Goal: Task Accomplishment & Management: Complete application form

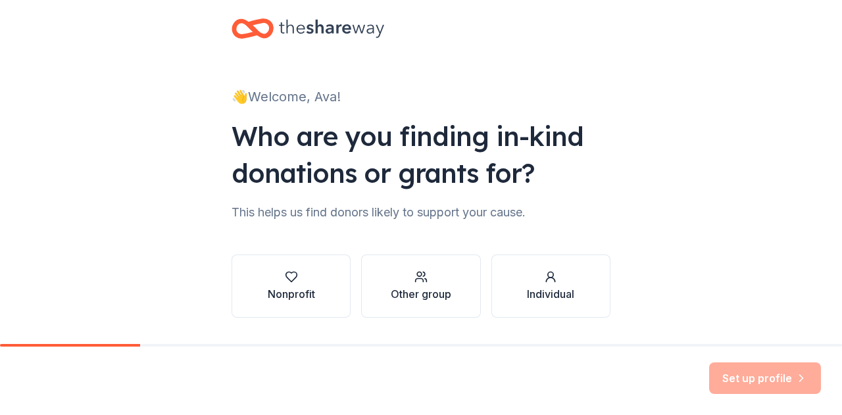
scroll to position [27, 0]
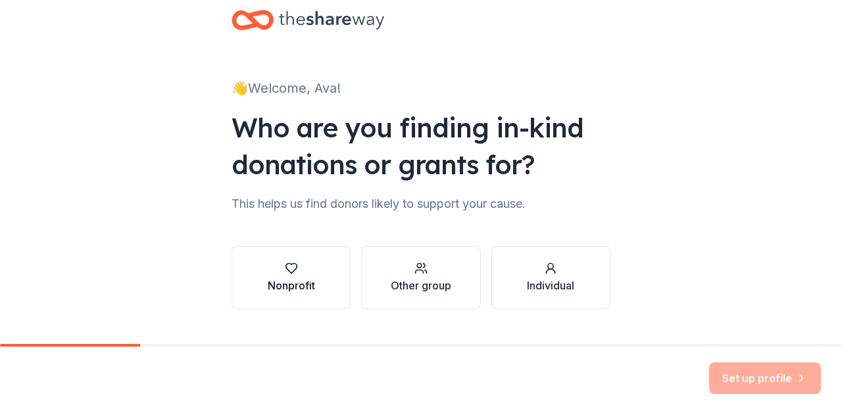
click at [317, 279] on button "Nonprofit" at bounding box center [290, 277] width 119 height 63
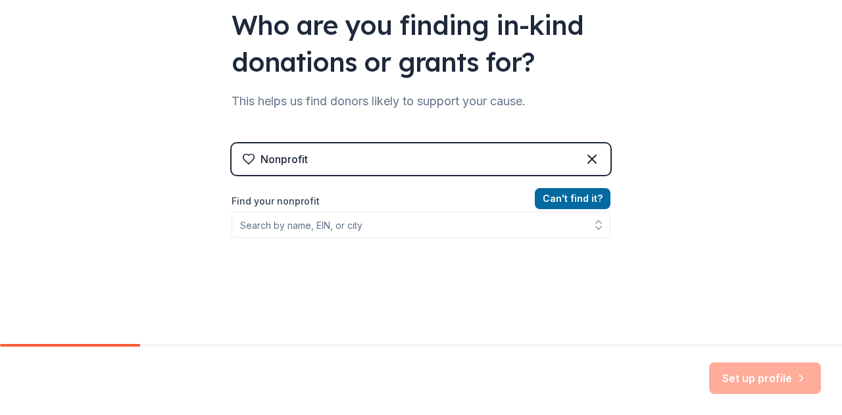
scroll to position [131, 0]
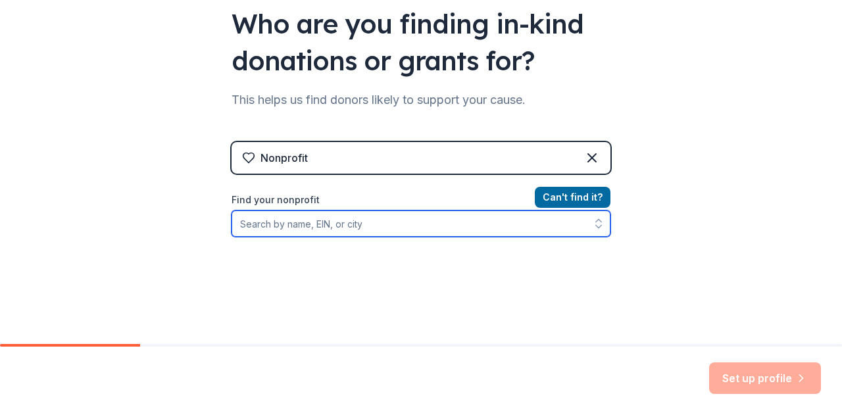
click at [337, 216] on input "Find your nonprofit" at bounding box center [420, 223] width 379 height 26
paste input "[URL][DOMAIN_NAME]"
type input "[URL][DOMAIN_NAME]"
drag, startPoint x: 426, startPoint y: 223, endPoint x: 172, endPoint y: 228, distance: 254.5
click at [172, 228] on div "👋 Welcome, Ava! Who are you finding in-kind donations or grants for? This helps…" at bounding box center [421, 150] width 842 height 562
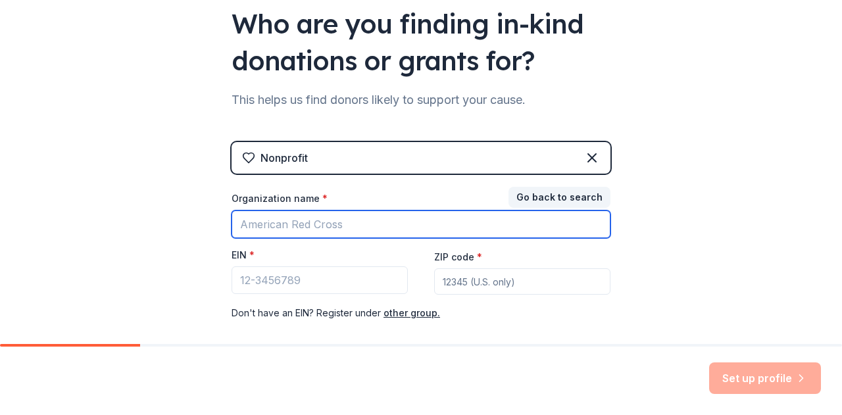
click at [301, 228] on input "Organization name *" at bounding box center [420, 224] width 379 height 28
paste input "Sammamish High School FRC Team 2412,, The Robototes"
click at [444, 222] on input "Sammamish High School FRC Team 2412,, The Robototes" at bounding box center [420, 224] width 379 height 28
type input "Sammamish High School FRC Team 2412, The Robototes"
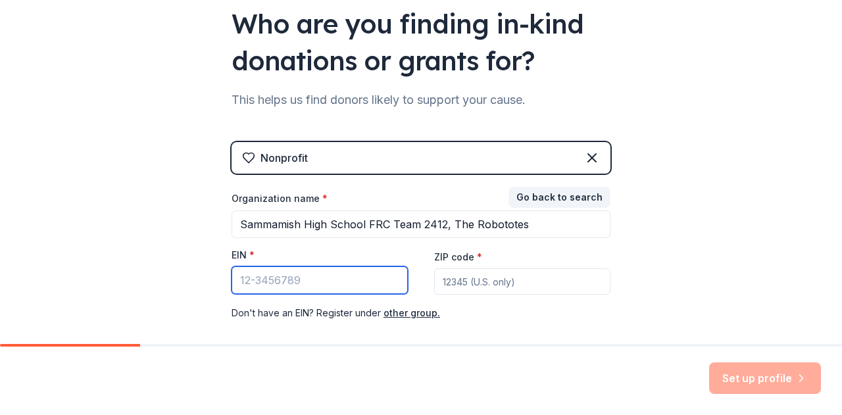
click at [266, 278] on input "EIN *" at bounding box center [319, 280] width 176 height 28
type input "[US_EMPLOYER_IDENTIFICATION_NUMBER]"
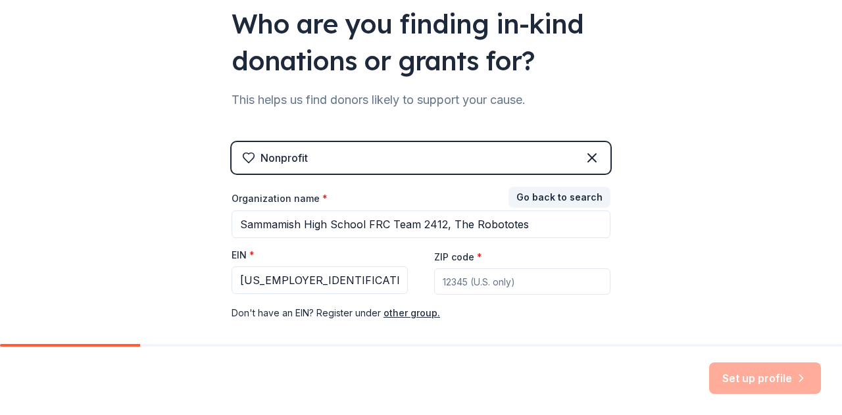
click at [519, 299] on div "Organization name * Sammamish High School FRC Team 2412, The Robototes EIN * [U…" at bounding box center [420, 256] width 379 height 129
click at [502, 275] on input "ZIP code *" at bounding box center [522, 281] width 176 height 26
type input "98005"
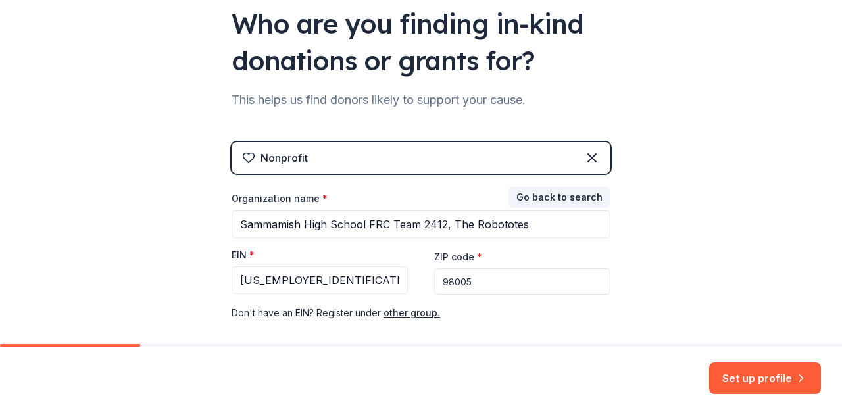
scroll to position [193, 0]
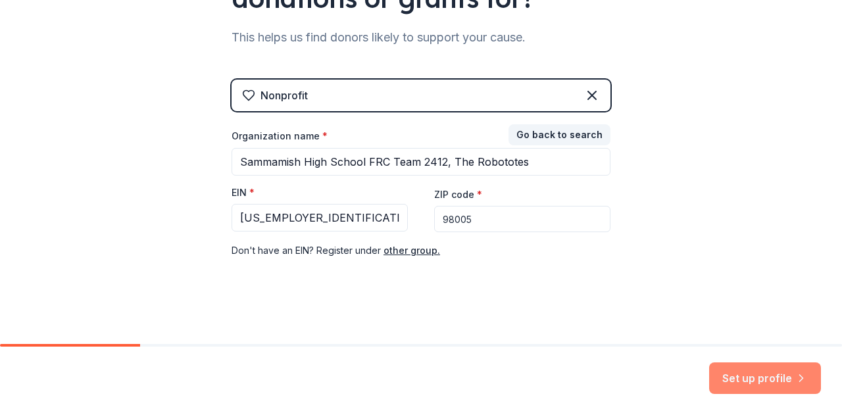
click at [732, 378] on button "Set up profile" at bounding box center [765, 378] width 112 height 32
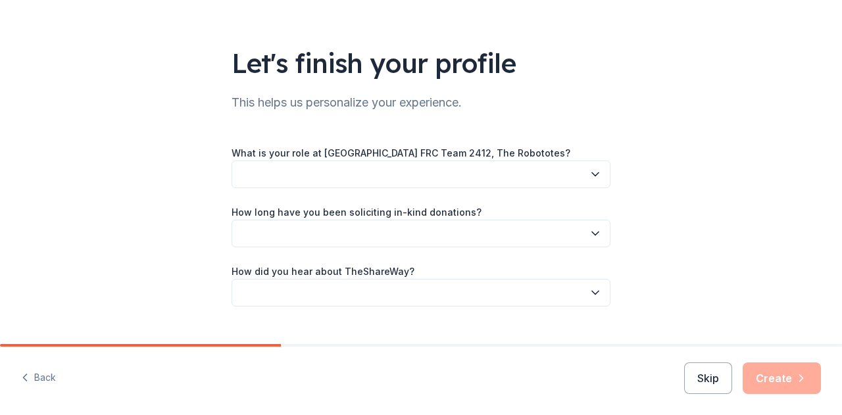
scroll to position [60, 0]
click at [486, 170] on button "button" at bounding box center [420, 174] width 379 height 28
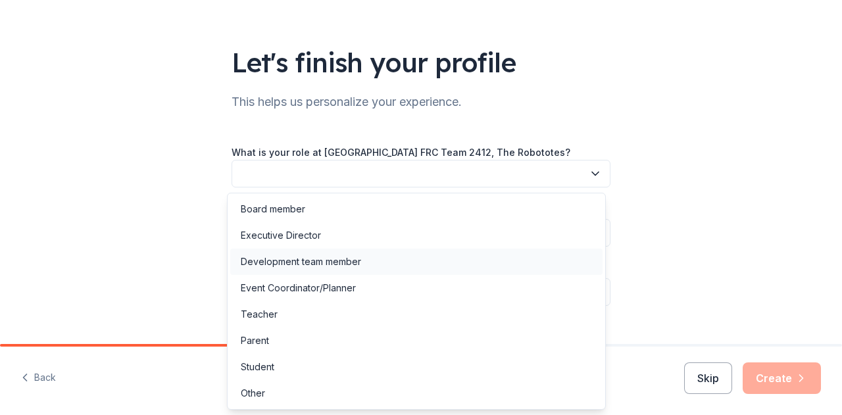
click at [366, 264] on div "Development team member" at bounding box center [416, 262] width 372 height 26
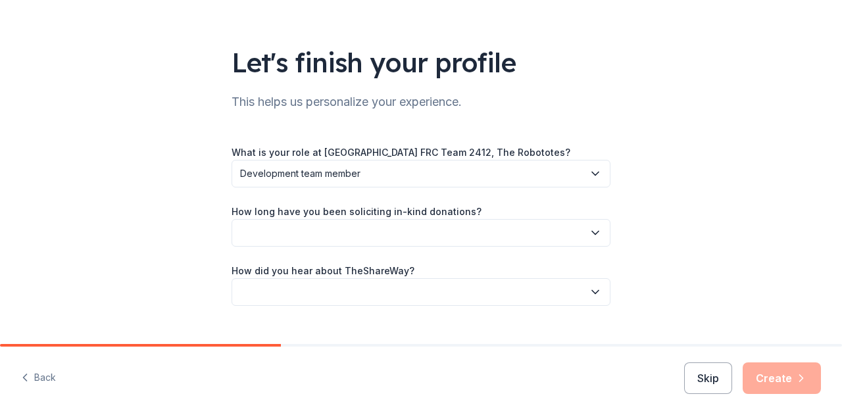
click at [351, 236] on button "button" at bounding box center [420, 233] width 379 height 28
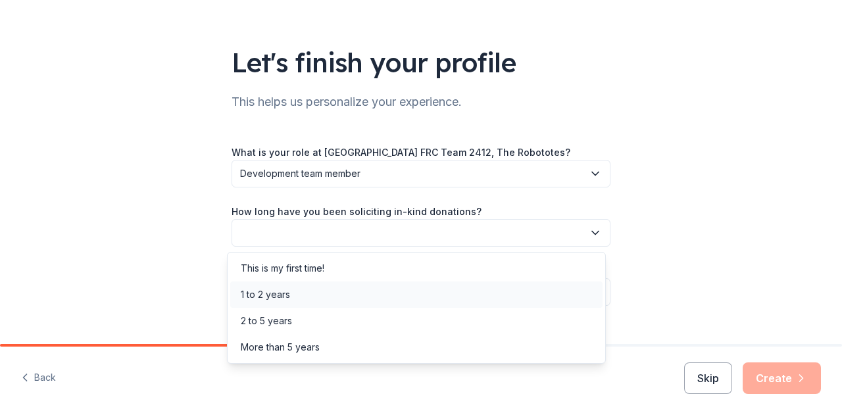
click at [345, 294] on div "1 to 2 years" at bounding box center [416, 294] width 372 height 26
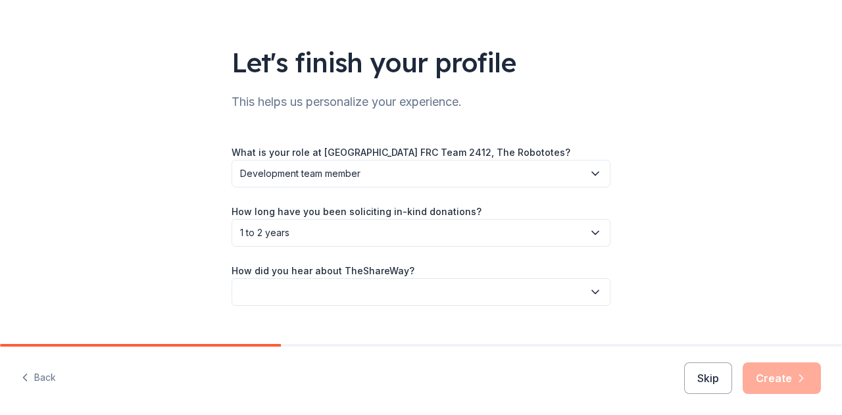
click at [345, 288] on button "button" at bounding box center [420, 292] width 379 height 28
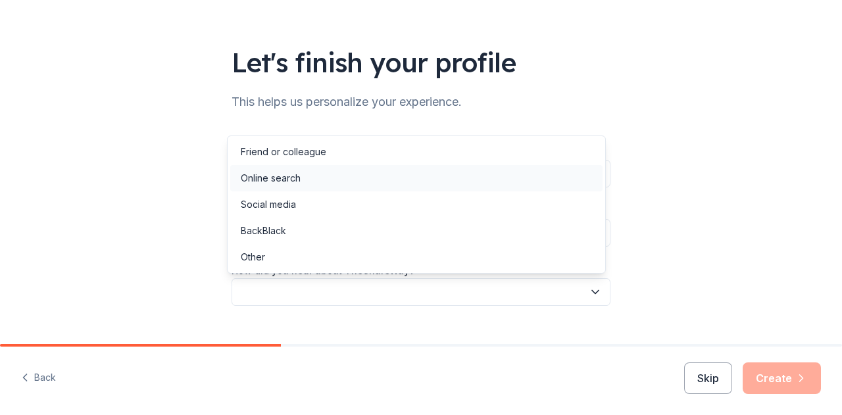
click at [325, 182] on div "Online search" at bounding box center [416, 178] width 372 height 26
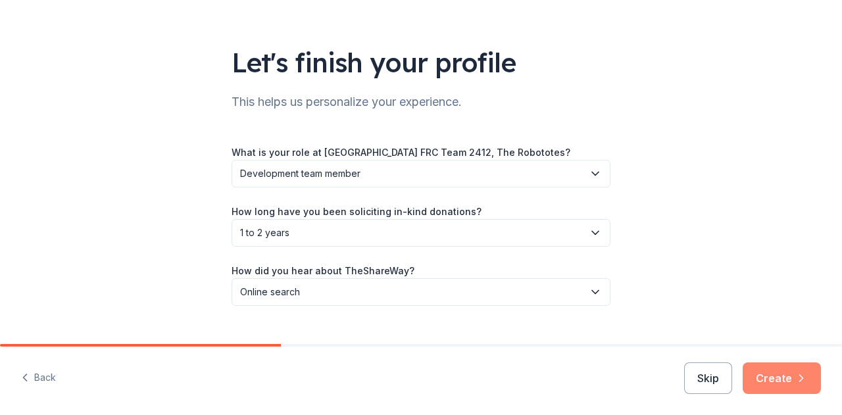
click at [779, 375] on button "Create" at bounding box center [781, 378] width 78 height 32
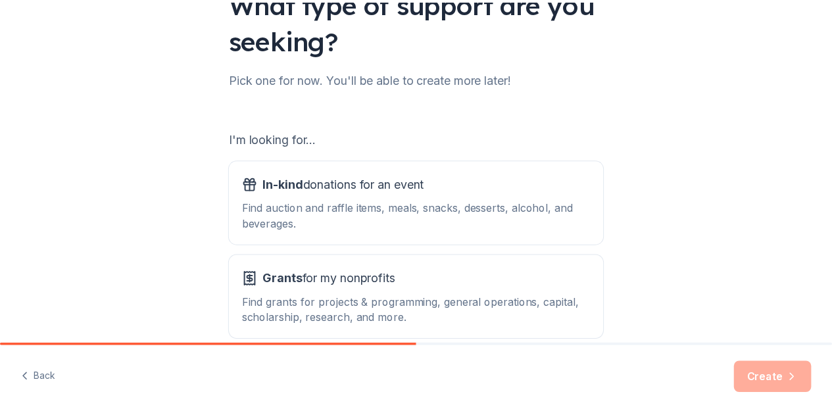
scroll to position [187, 0]
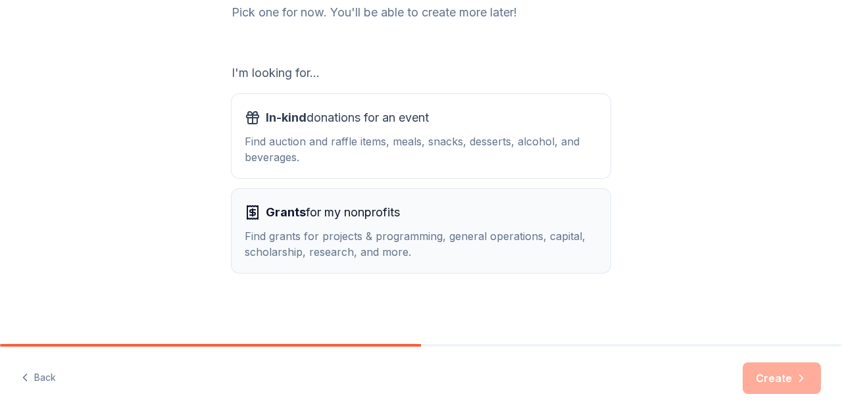
click at [452, 206] on div "Grants for my nonprofits" at bounding box center [421, 212] width 352 height 21
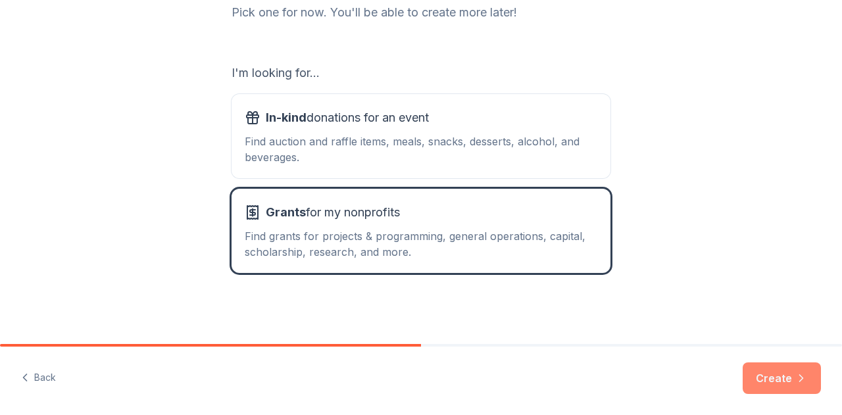
click at [759, 378] on button "Create" at bounding box center [781, 378] width 78 height 32
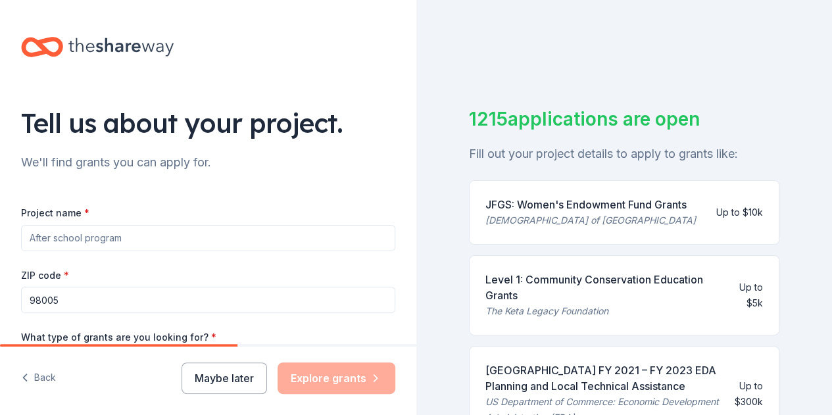
click at [184, 239] on input "Project name *" at bounding box center [208, 238] width 374 height 26
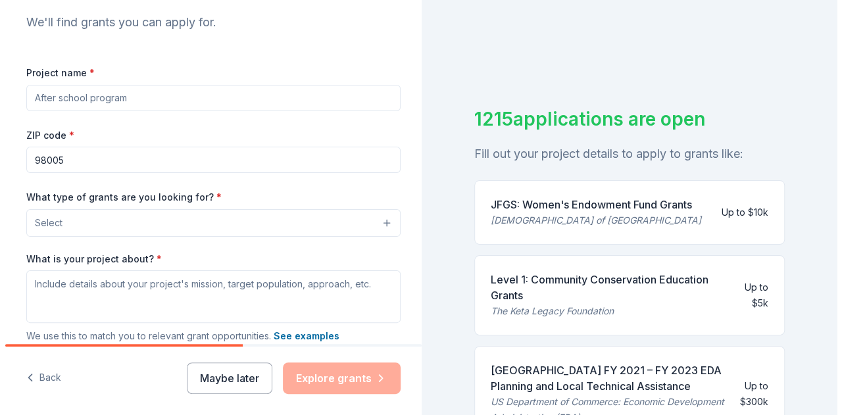
scroll to position [143, 0]
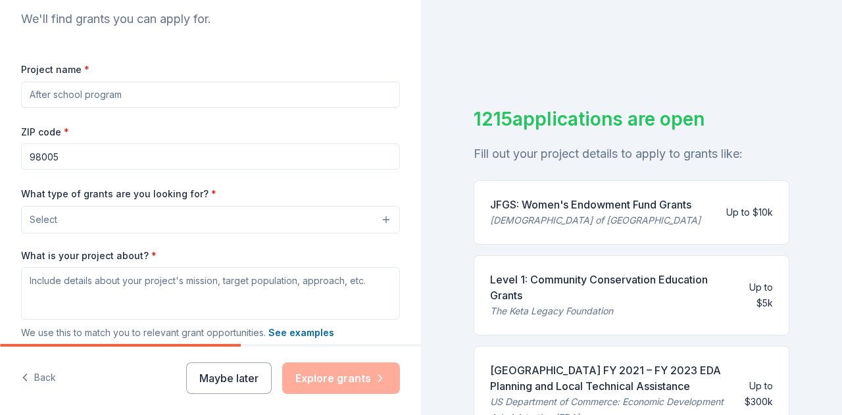
click at [187, 220] on button "Select" at bounding box center [210, 220] width 379 height 28
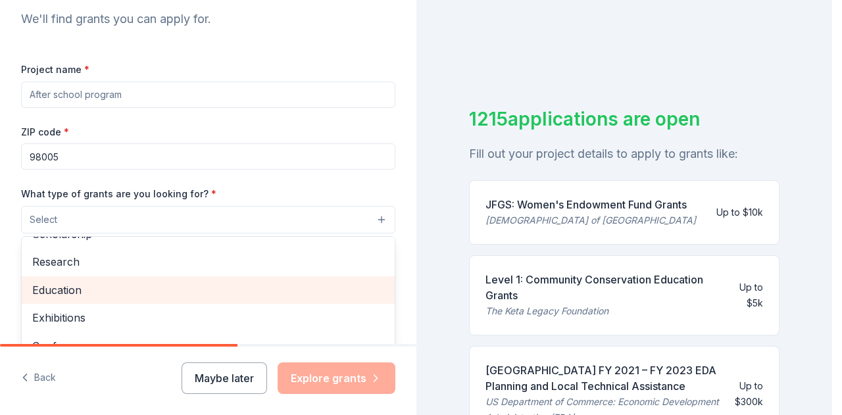
click at [191, 301] on div "Education" at bounding box center [208, 290] width 373 height 28
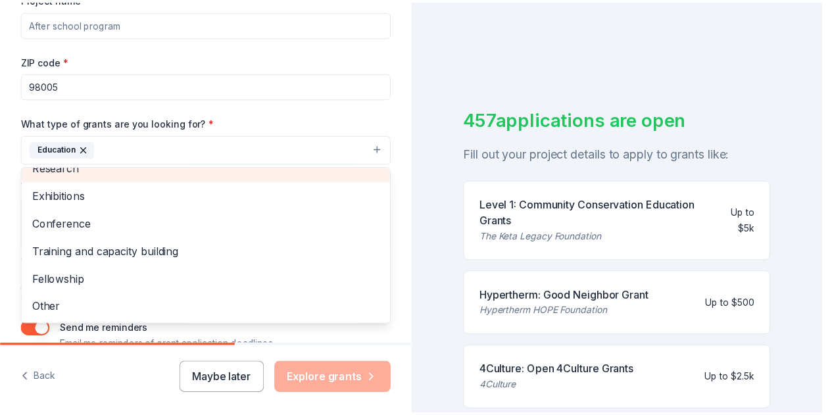
scroll to position [284, 0]
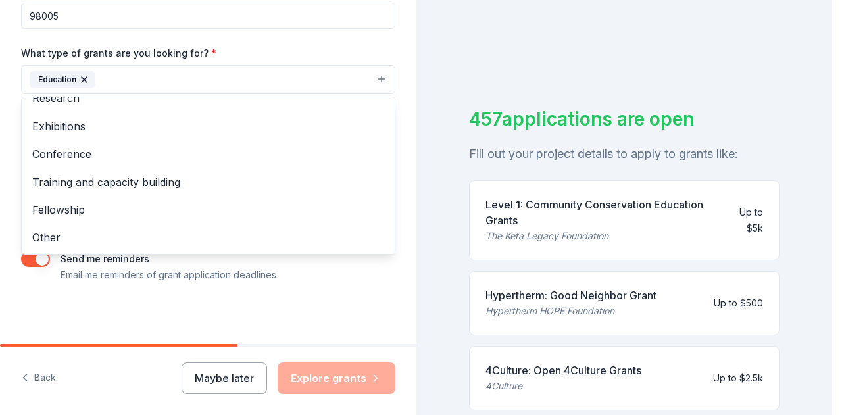
click at [369, 289] on div "Tell us about your project. We'll find grants you can apply for. Project name *…" at bounding box center [208, 31] width 416 height 630
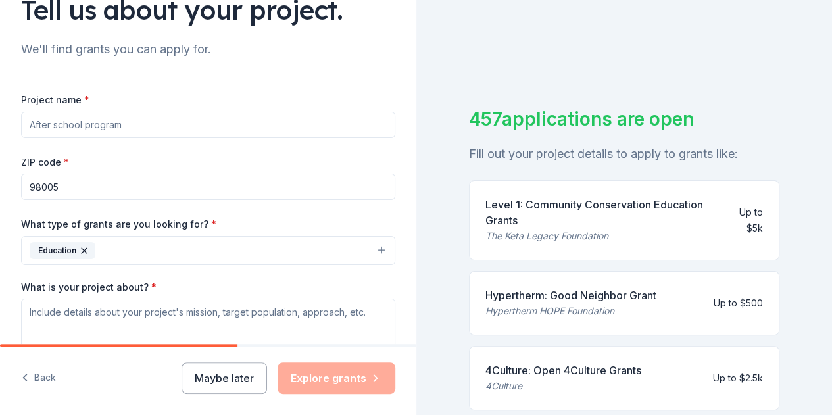
scroll to position [101, 0]
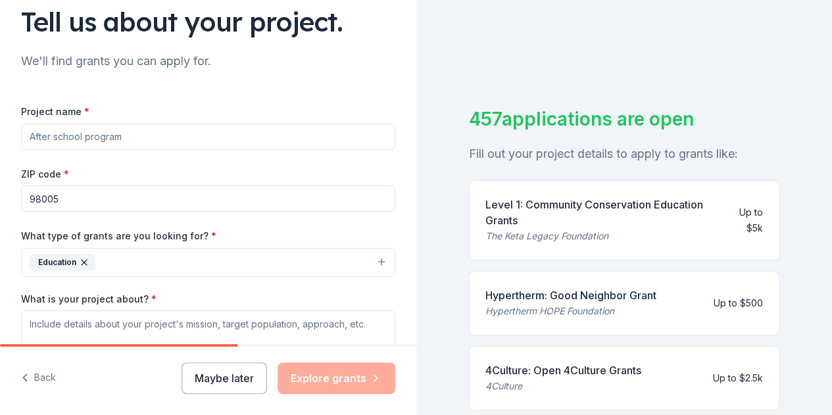
click at [183, 139] on input "Project name *" at bounding box center [208, 137] width 374 height 26
paste input "Sammamish High School FRC Team 2412,, The Robototes"
type input "Sammamish High School FRC Team 2412,, The Robototes"
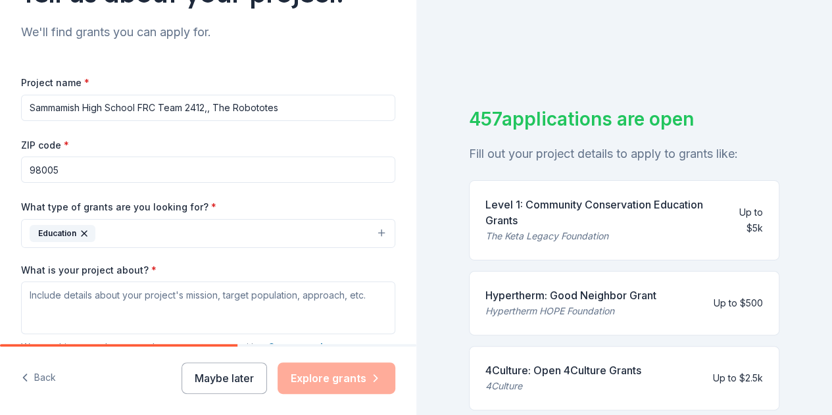
scroll to position [131, 0]
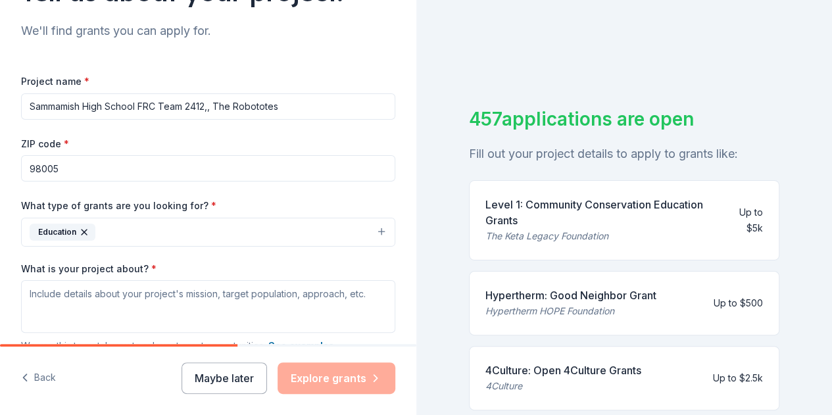
drag, startPoint x: 282, startPoint y: 107, endPoint x: 0, endPoint y: 99, distance: 282.1
click at [0, 99] on div "Tell us about your project. We'll find grants you can apply for. Project name *…" at bounding box center [208, 184] width 416 height 630
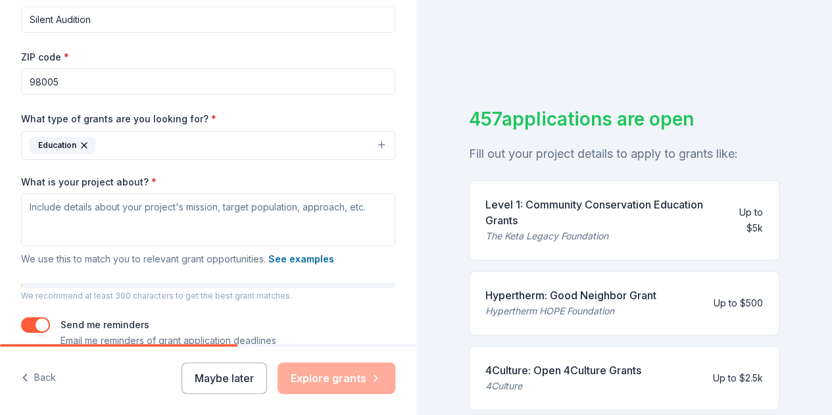
scroll to position [220, 0]
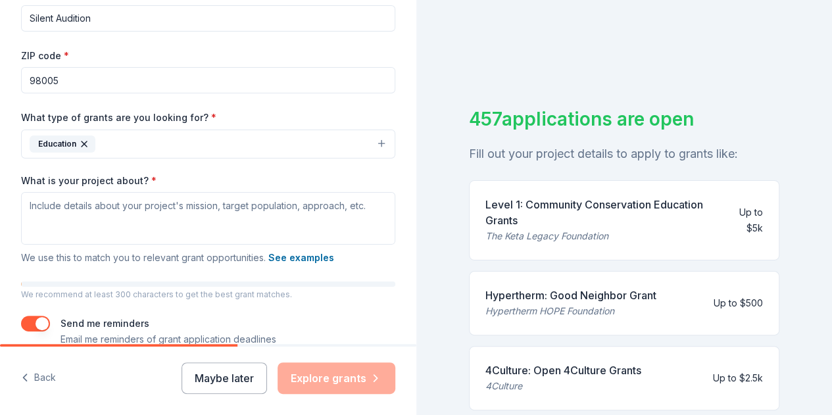
type input "Silent Audition"
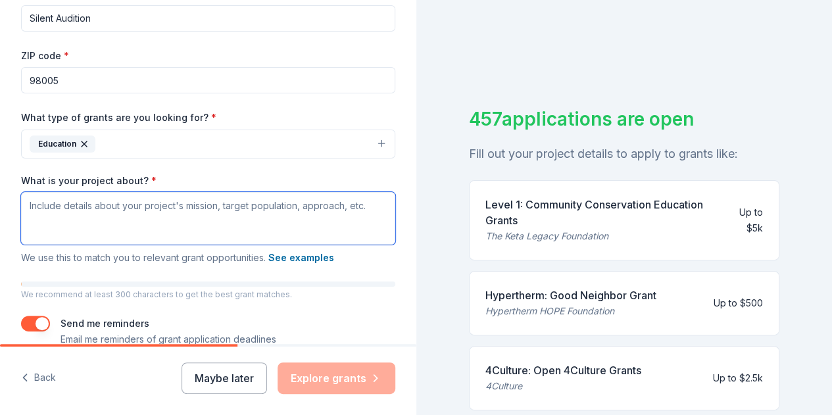
click at [124, 213] on textarea "What is your project about? *" at bounding box center [208, 218] width 374 height 53
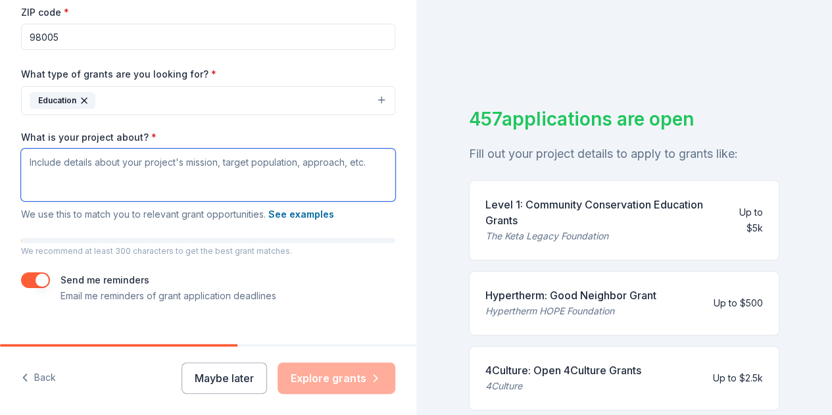
scroll to position [284, 0]
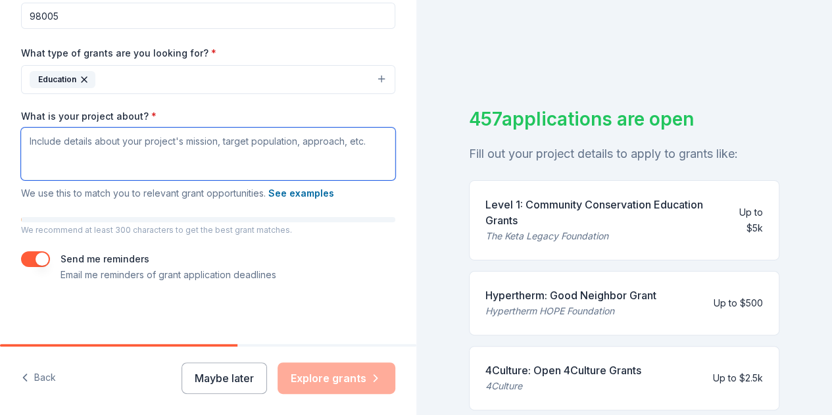
paste textarea "we are reaching out to ask for a donation to our annual Silent Auction. This is…"
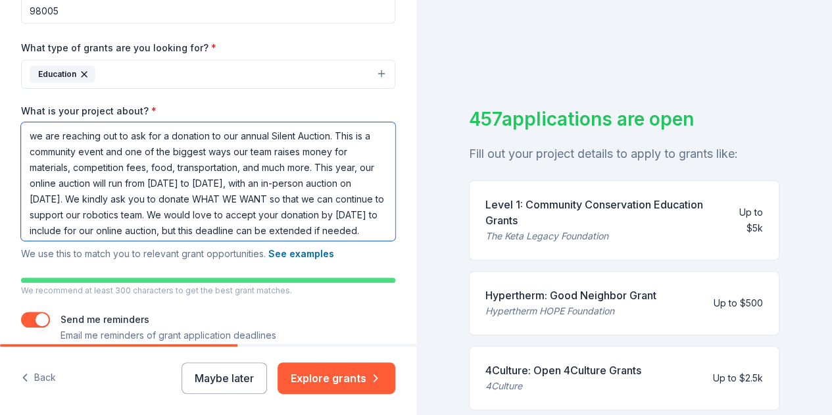
scroll to position [35, 0]
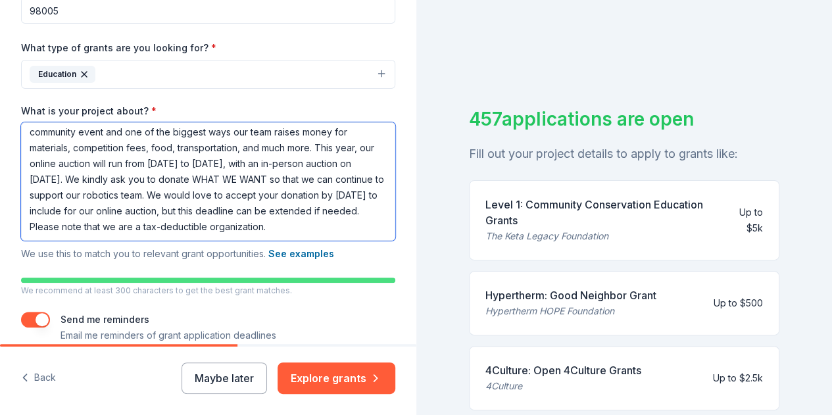
drag, startPoint x: 308, startPoint y: 162, endPoint x: 55, endPoint y: 176, distance: 253.5
click at [55, 176] on textarea "we are reaching out to ask for a donation to our annual Silent Auction. This is…" at bounding box center [208, 181] width 374 height 118
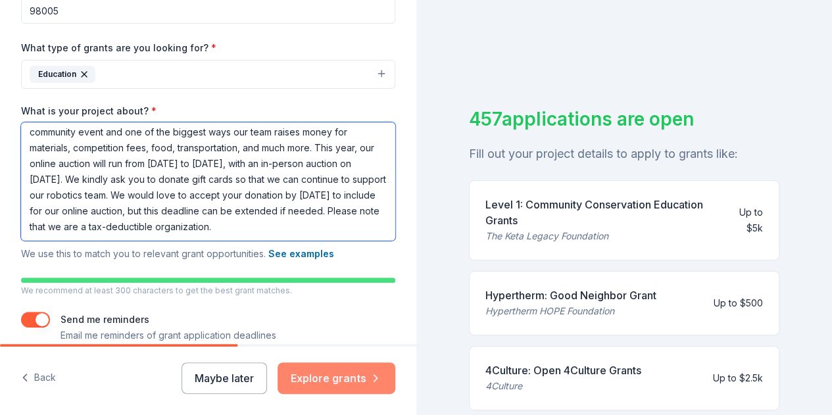
type textarea "we are reaching out to ask for a donation to our annual Silent Auction. This is…"
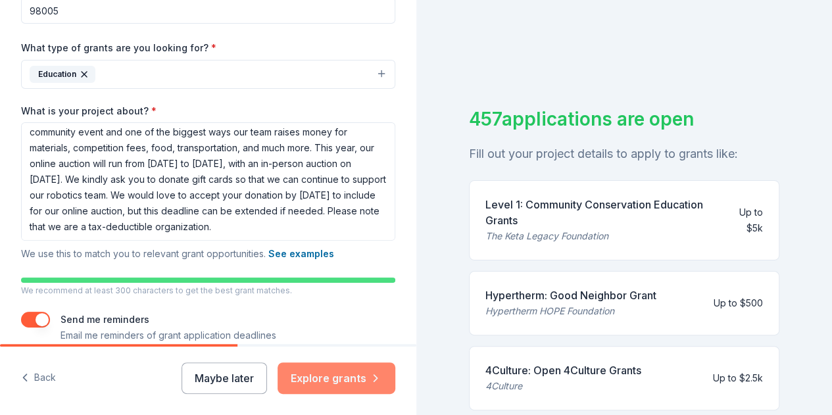
click at [300, 371] on button "Explore grants" at bounding box center [336, 378] width 118 height 32
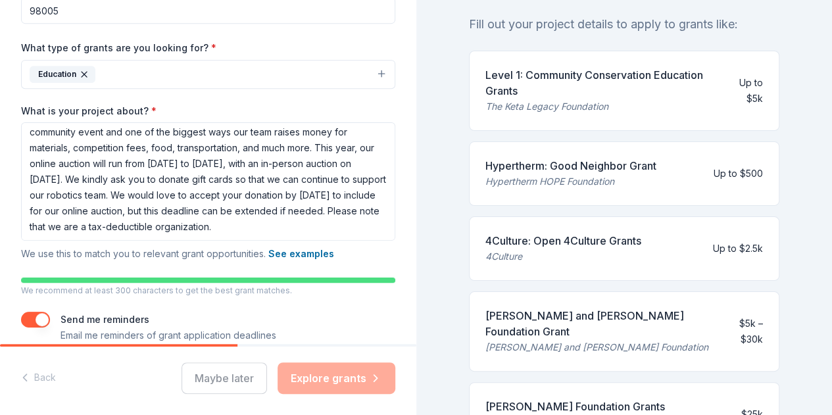
scroll to position [0, 0]
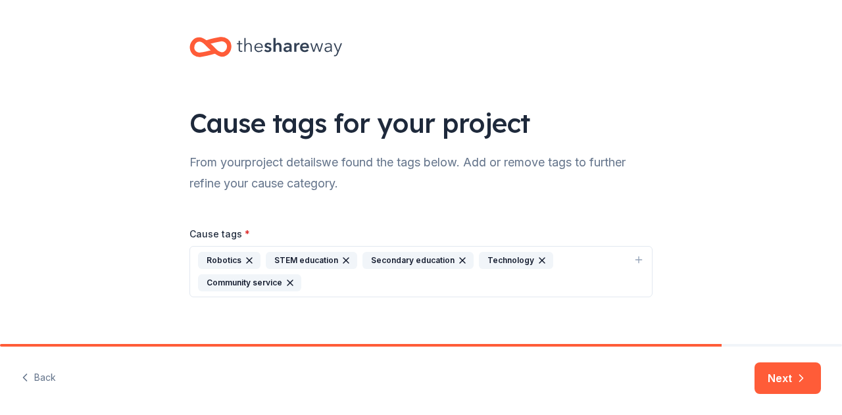
scroll to position [14, 0]
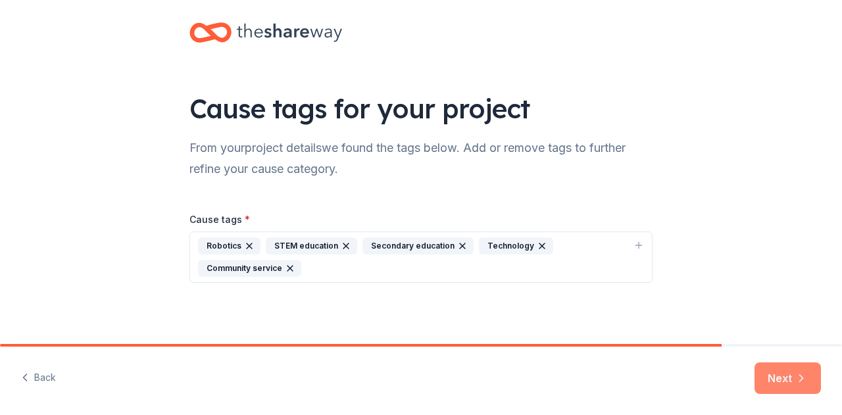
click at [782, 383] on button "Next" at bounding box center [787, 378] width 66 height 32
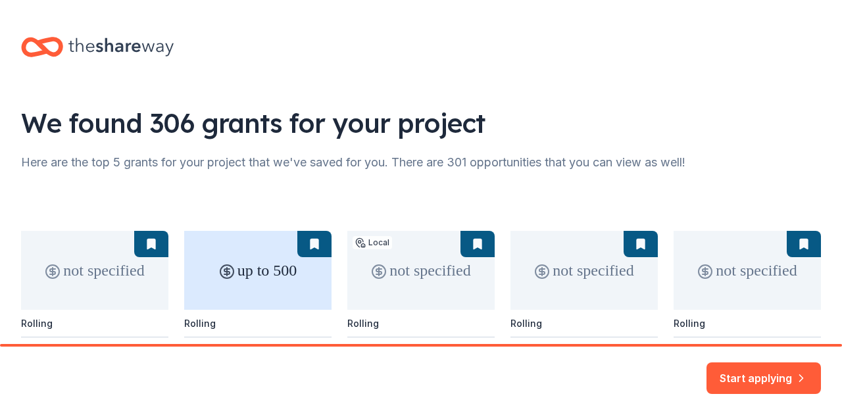
scroll to position [146, 0]
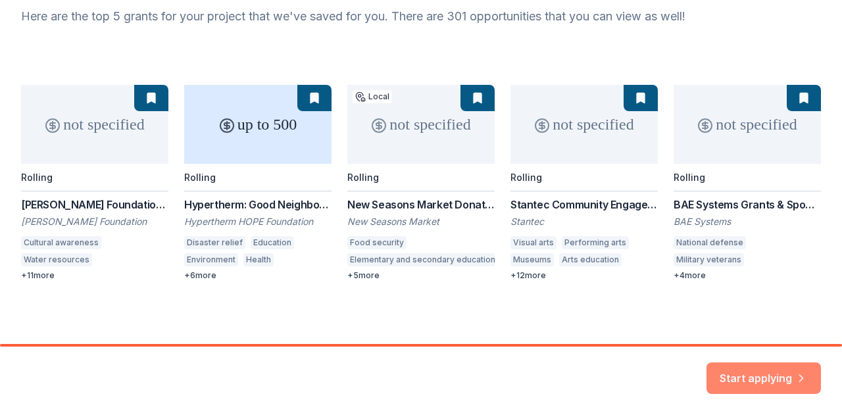
click at [726, 377] on button "Start applying" at bounding box center [763, 370] width 114 height 32
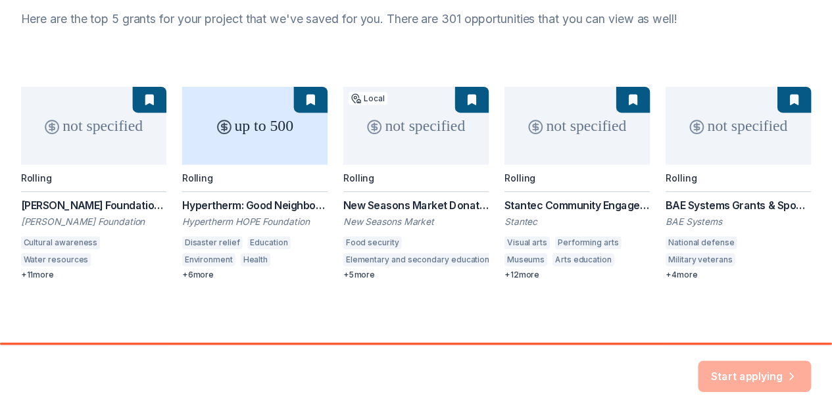
scroll to position [0, 0]
